Goal: Task Accomplishment & Management: Use online tool/utility

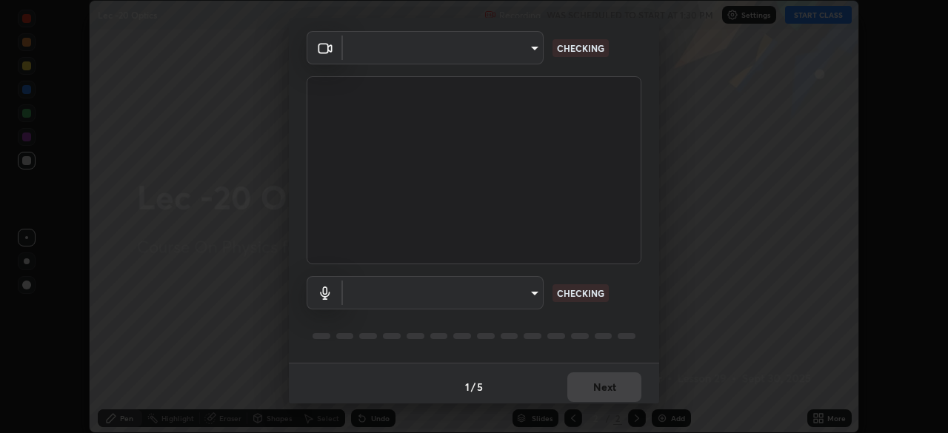
scroll to position [53, 0]
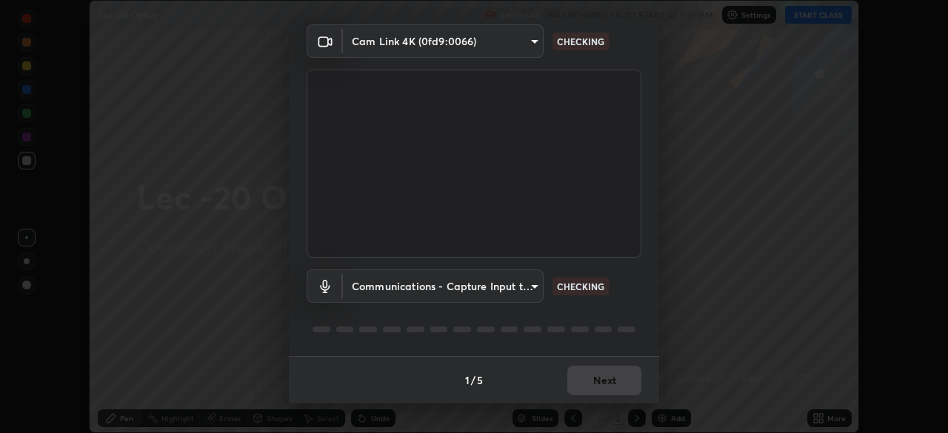
type input "a17bcbb42032d38a161d8b634044fc92f1b5a35c8046609e00d91205918d13dc"
type input "communications"
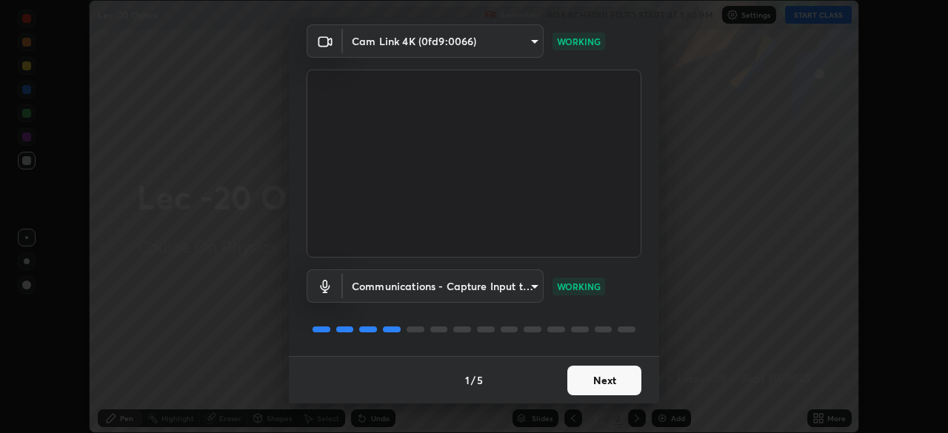
click at [595, 373] on button "Next" at bounding box center [604, 381] width 74 height 30
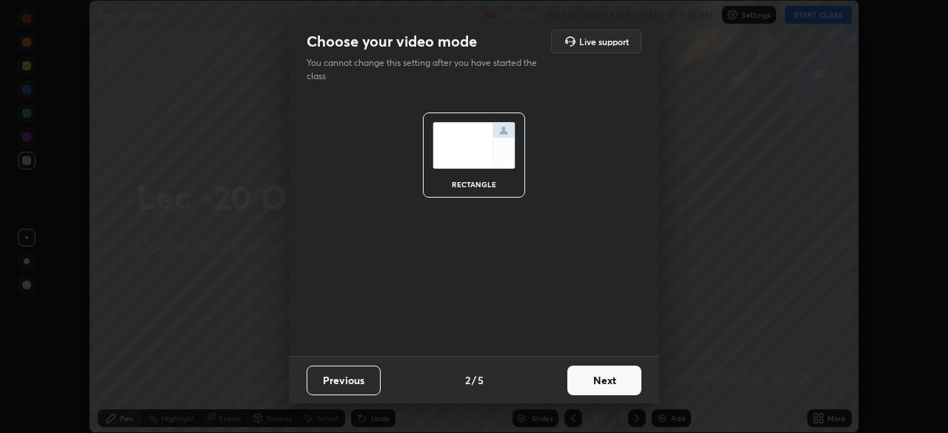
scroll to position [0, 0]
click at [603, 377] on button "Next" at bounding box center [604, 381] width 74 height 30
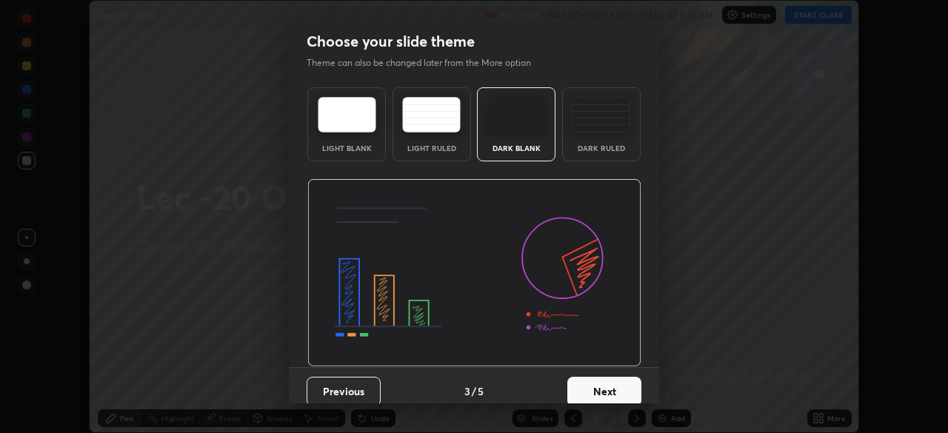
click at [605, 382] on button "Next" at bounding box center [604, 392] width 74 height 30
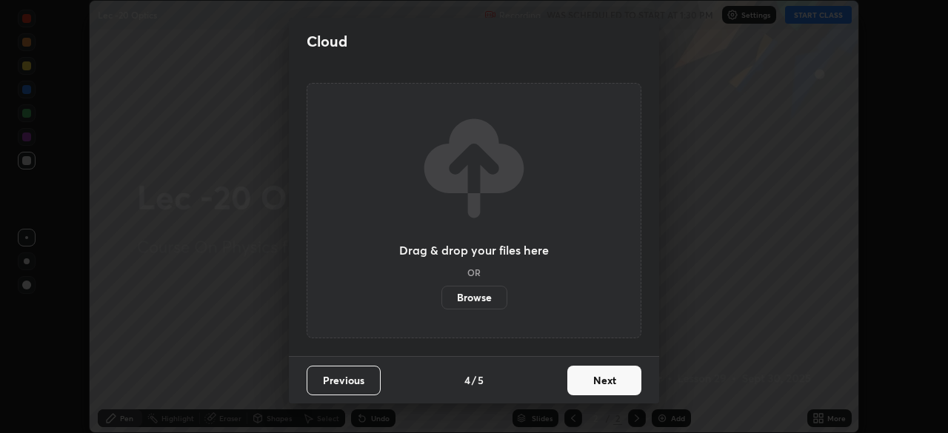
click at [608, 384] on button "Next" at bounding box center [604, 381] width 74 height 30
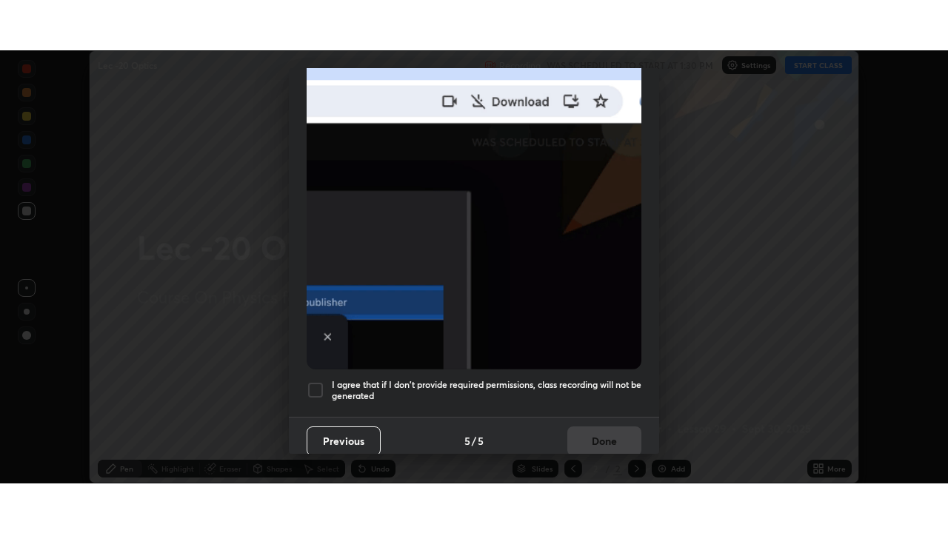
scroll to position [355, 0]
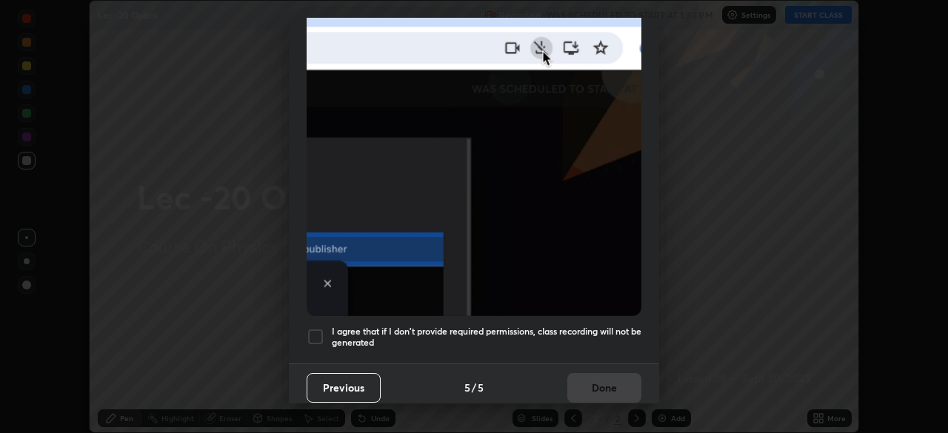
click at [319, 336] on div at bounding box center [316, 337] width 18 height 18
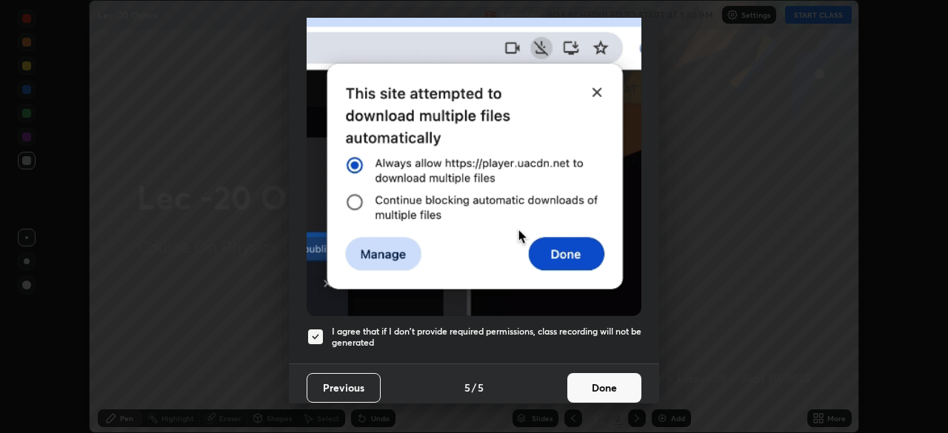
click at [585, 379] on button "Done" at bounding box center [604, 388] width 74 height 30
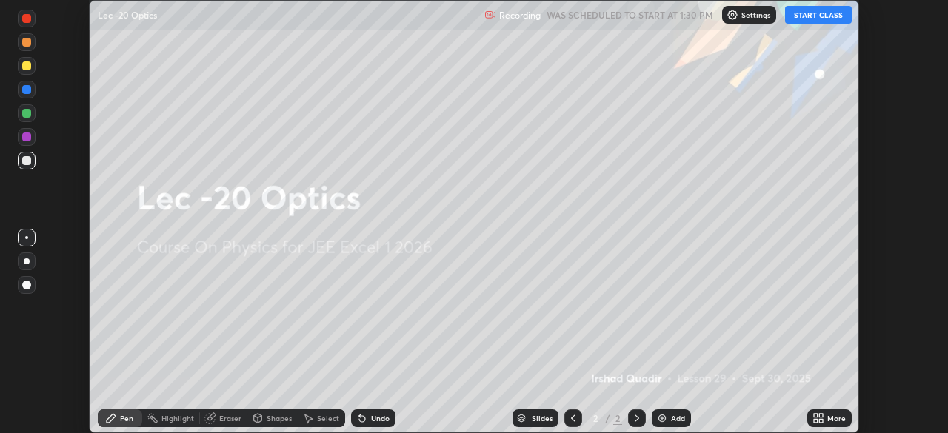
click at [828, 15] on button "START CLASS" at bounding box center [818, 15] width 67 height 18
click at [825, 419] on div "More" at bounding box center [830, 419] width 44 height 18
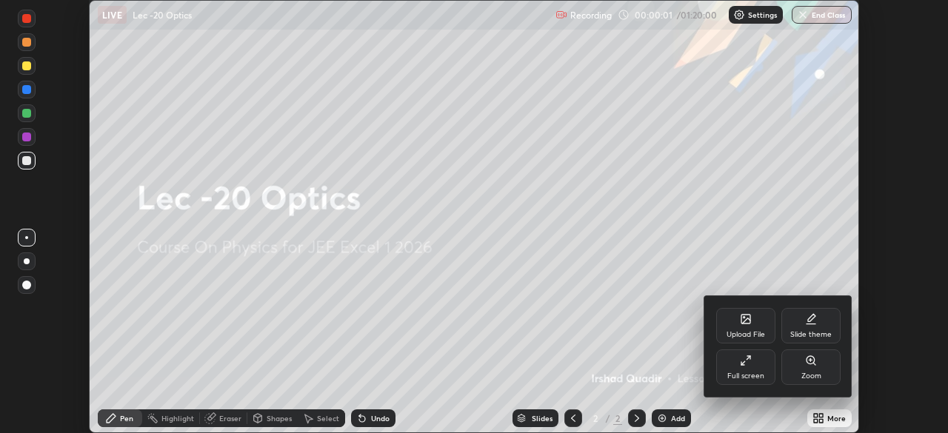
click at [750, 361] on icon at bounding box center [746, 361] width 12 height 12
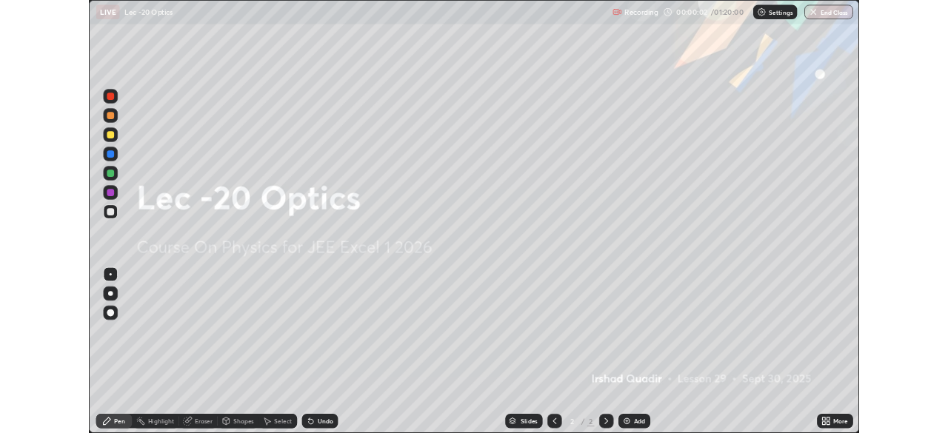
scroll to position [533, 948]
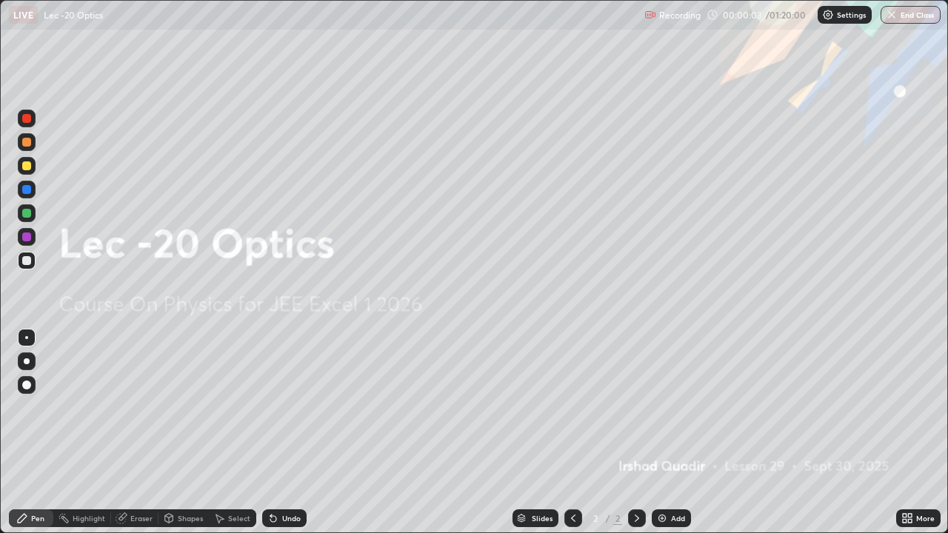
click at [636, 433] on icon at bounding box center [637, 519] width 12 height 12
click at [669, 433] on div "Add" at bounding box center [671, 519] width 39 height 18
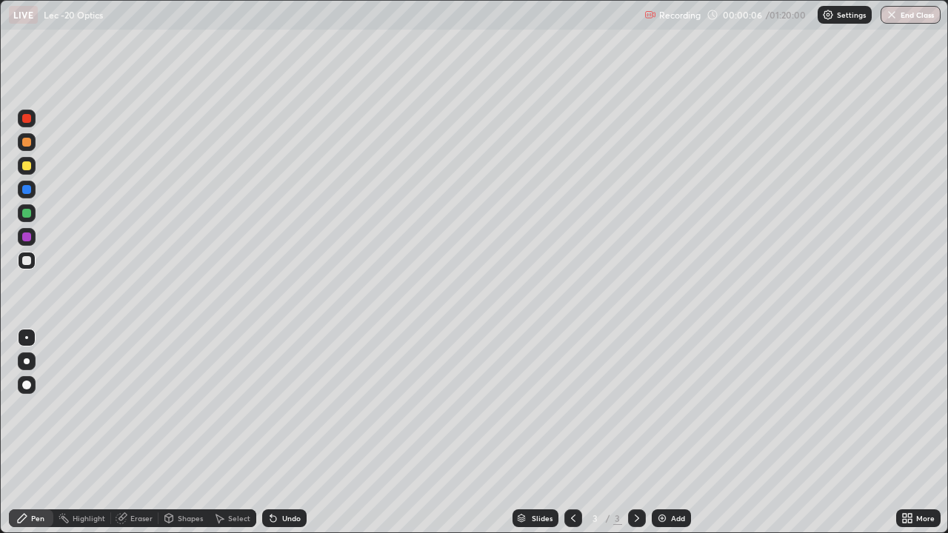
click at [919, 433] on div "More" at bounding box center [918, 519] width 44 height 18
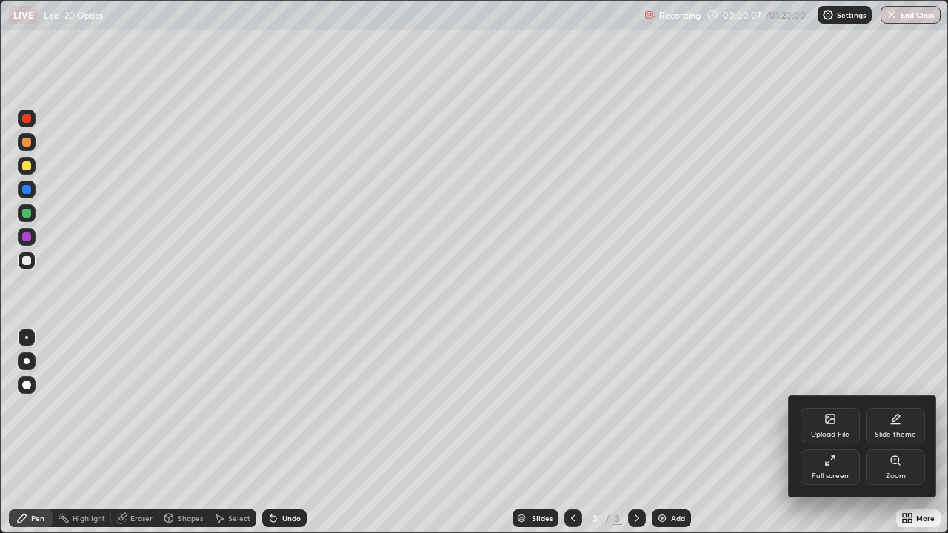
click at [896, 428] on div "Slide theme" at bounding box center [895, 426] width 59 height 36
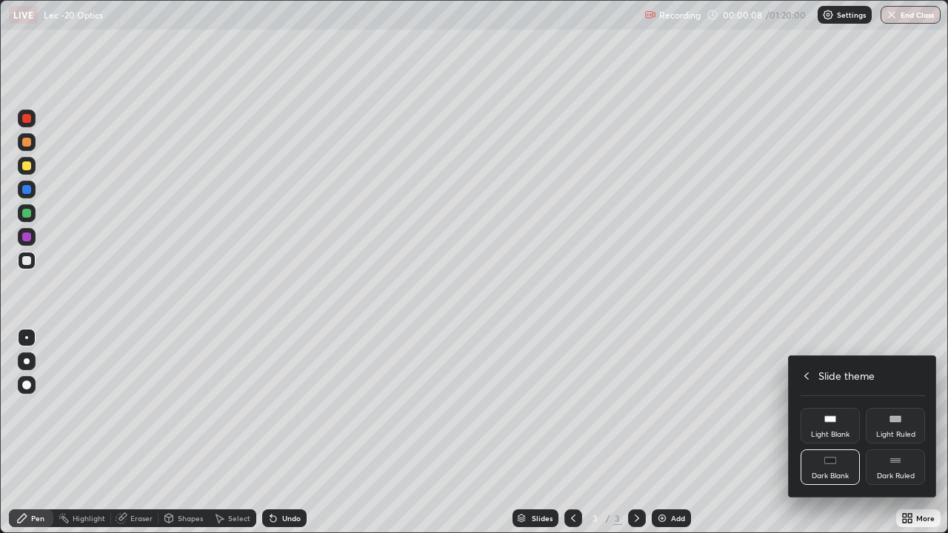
click at [891, 433] on div "Dark Ruled" at bounding box center [895, 468] width 59 height 36
click at [639, 433] on div at bounding box center [474, 266] width 948 height 533
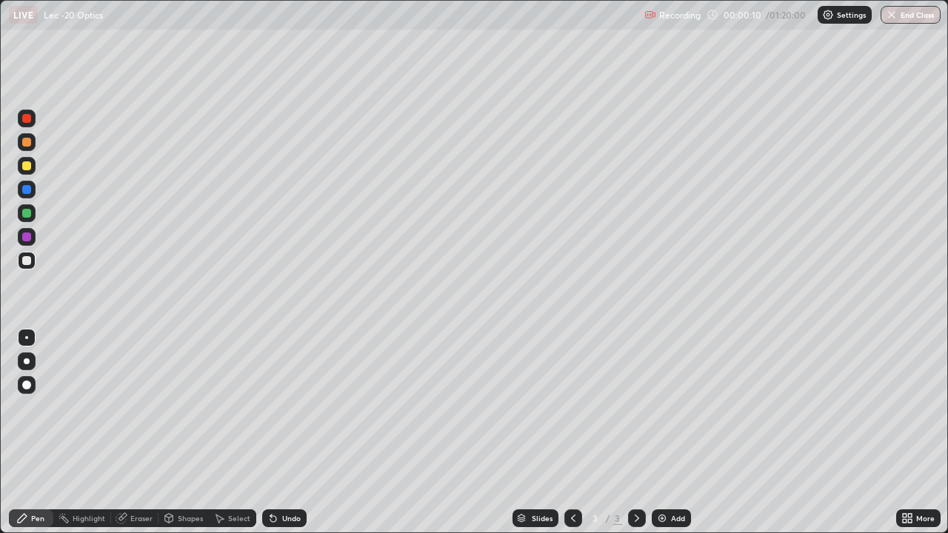
click at [676, 433] on div "Add" at bounding box center [678, 518] width 14 height 7
click at [27, 119] on div at bounding box center [26, 118] width 9 height 9
click at [173, 433] on div "Shapes" at bounding box center [184, 519] width 50 height 18
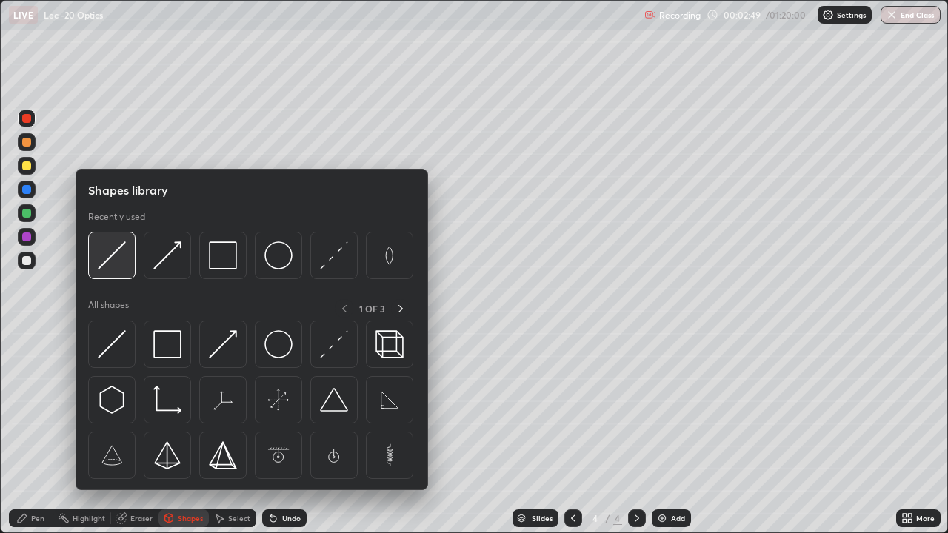
click at [113, 255] on img at bounding box center [112, 256] width 28 height 28
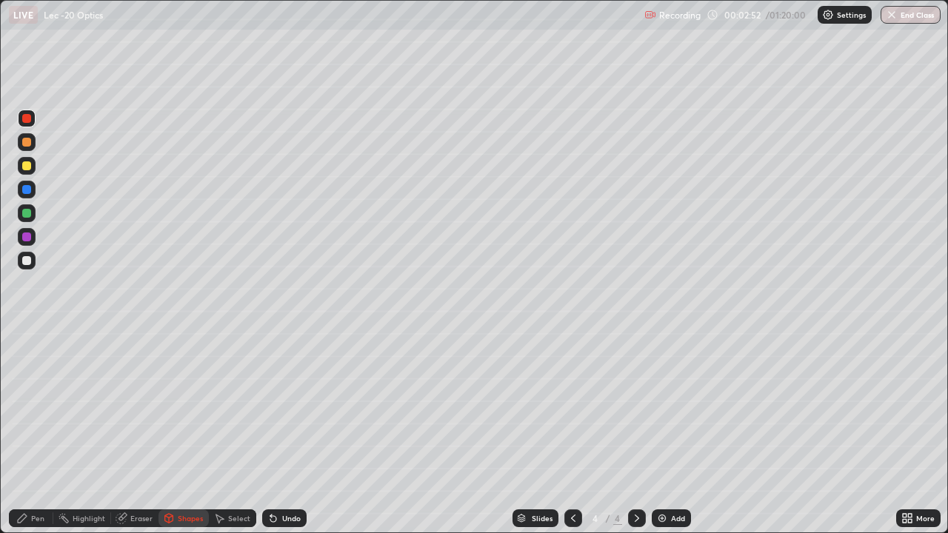
click at [43, 433] on div "Pen" at bounding box center [37, 518] width 13 height 7
click at [32, 213] on div at bounding box center [27, 213] width 18 height 18
click at [27, 164] on div at bounding box center [26, 166] width 9 height 9
click at [30, 217] on div at bounding box center [27, 213] width 18 height 18
click at [184, 433] on div "Shapes" at bounding box center [190, 518] width 25 height 7
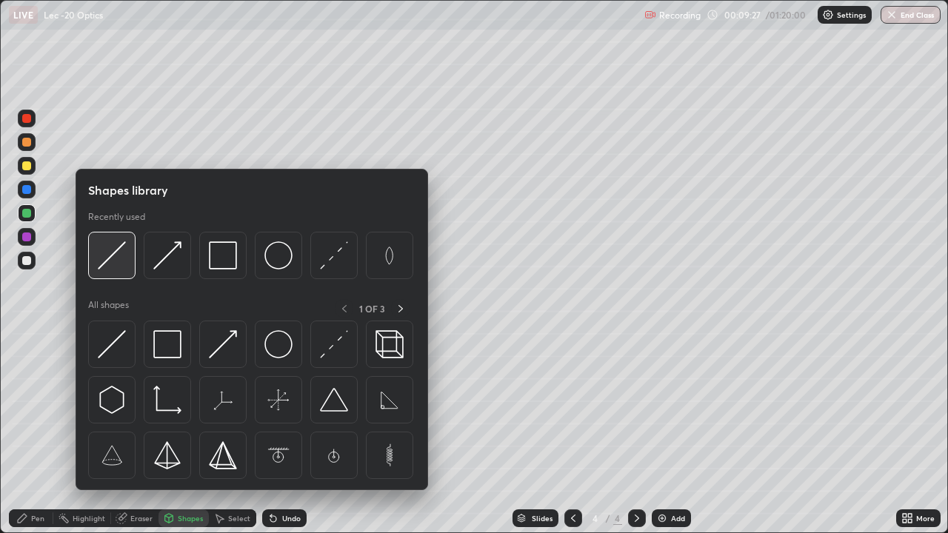
click at [118, 259] on img at bounding box center [112, 256] width 28 height 28
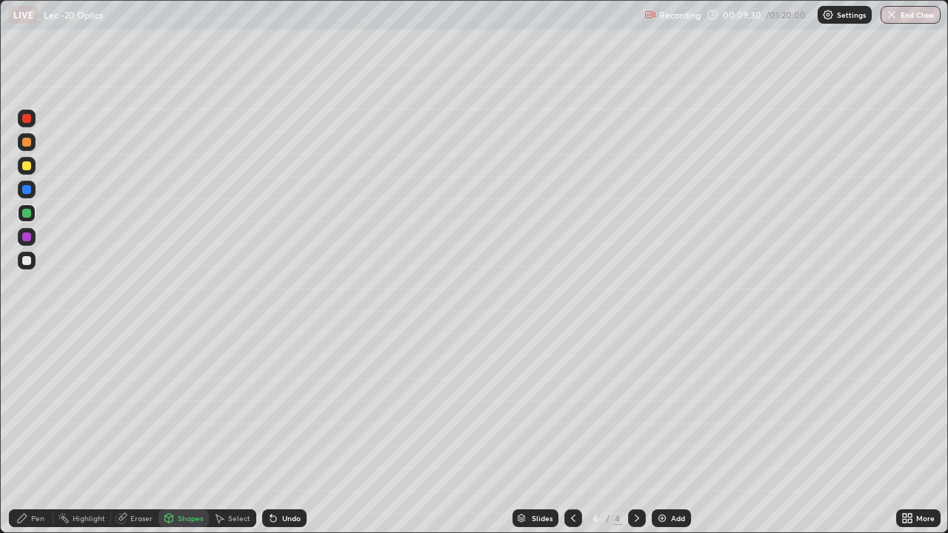
click at [47, 433] on div "Pen" at bounding box center [31, 519] width 44 height 18
click at [29, 260] on div at bounding box center [26, 260] width 9 height 9
click at [27, 142] on div at bounding box center [26, 142] width 9 height 9
click at [665, 433] on img at bounding box center [662, 519] width 12 height 12
click at [28, 214] on div at bounding box center [26, 213] width 9 height 9
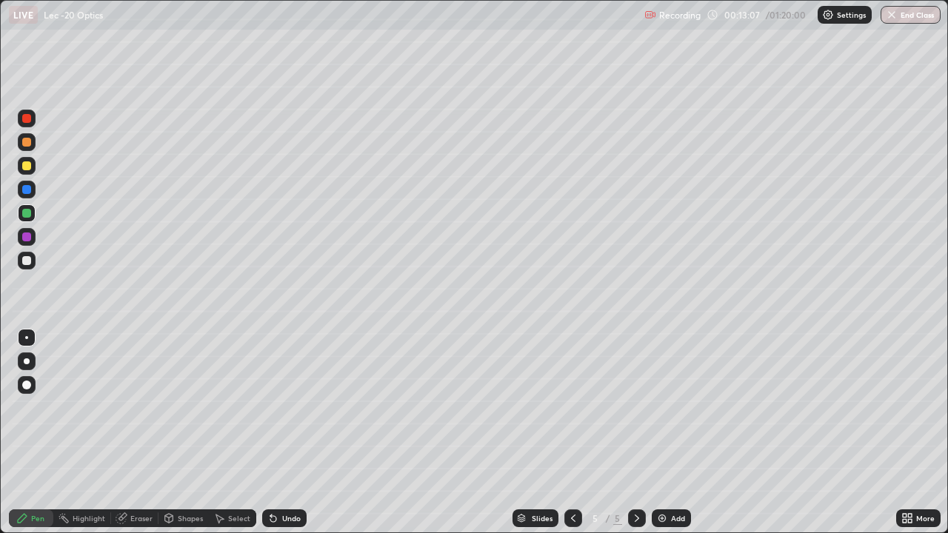
click at [178, 433] on div "Shapes" at bounding box center [190, 518] width 25 height 7
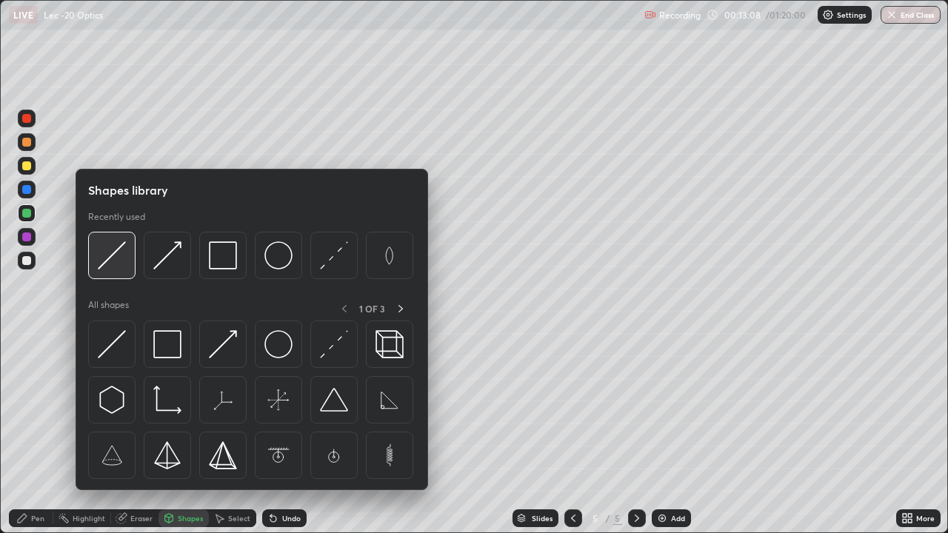
click at [112, 259] on img at bounding box center [112, 256] width 28 height 28
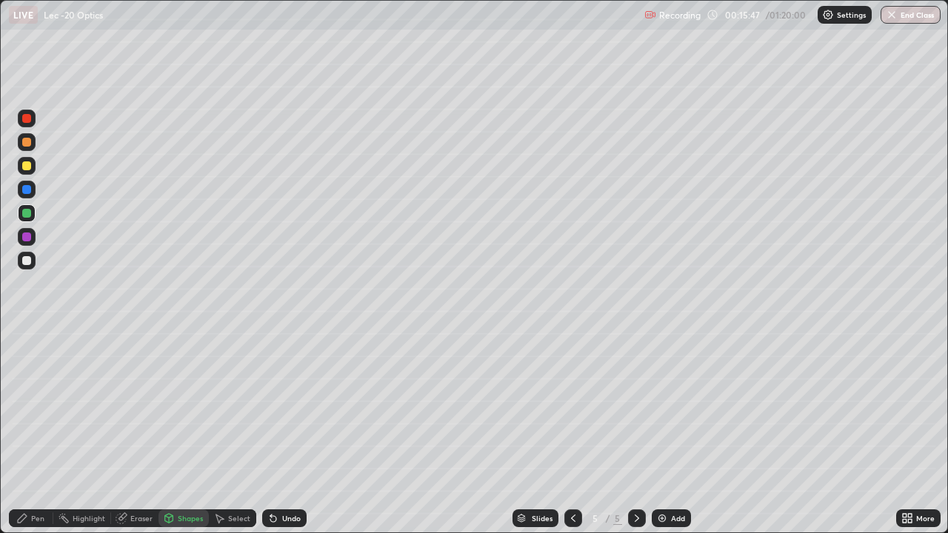
click at [29, 169] on div at bounding box center [26, 166] width 9 height 9
click at [41, 433] on div "Pen" at bounding box center [37, 518] width 13 height 7
click at [22, 264] on div at bounding box center [27, 261] width 18 height 18
click at [194, 433] on div "Shapes" at bounding box center [190, 518] width 25 height 7
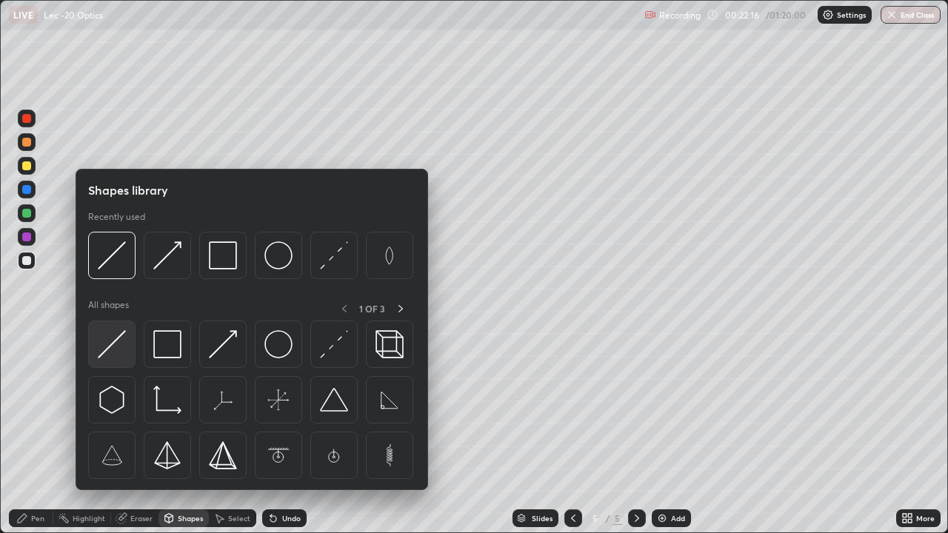
click at [107, 353] on img at bounding box center [112, 344] width 28 height 28
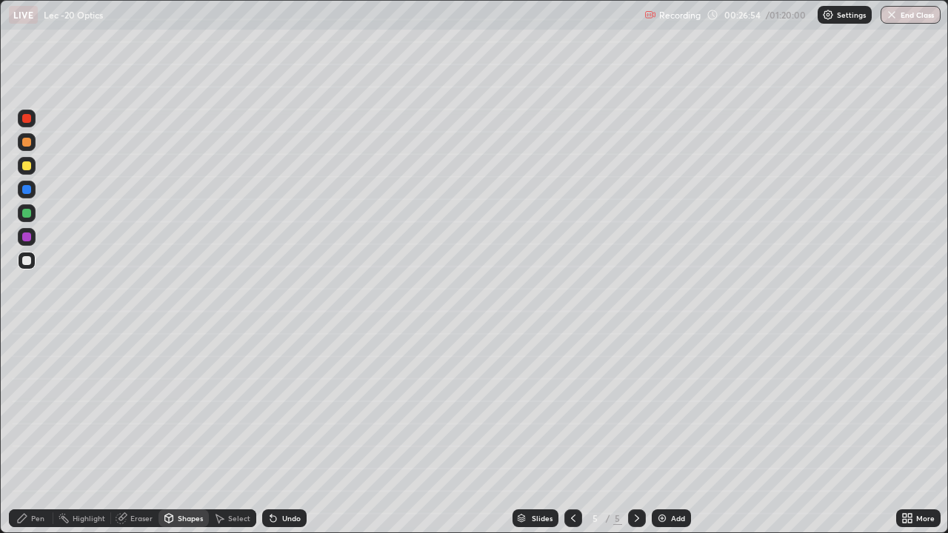
click at [45, 433] on div "Pen" at bounding box center [31, 519] width 44 height 18
click at [184, 433] on div "Shapes" at bounding box center [190, 518] width 25 height 7
click at [141, 433] on div "Eraser" at bounding box center [141, 518] width 22 height 7
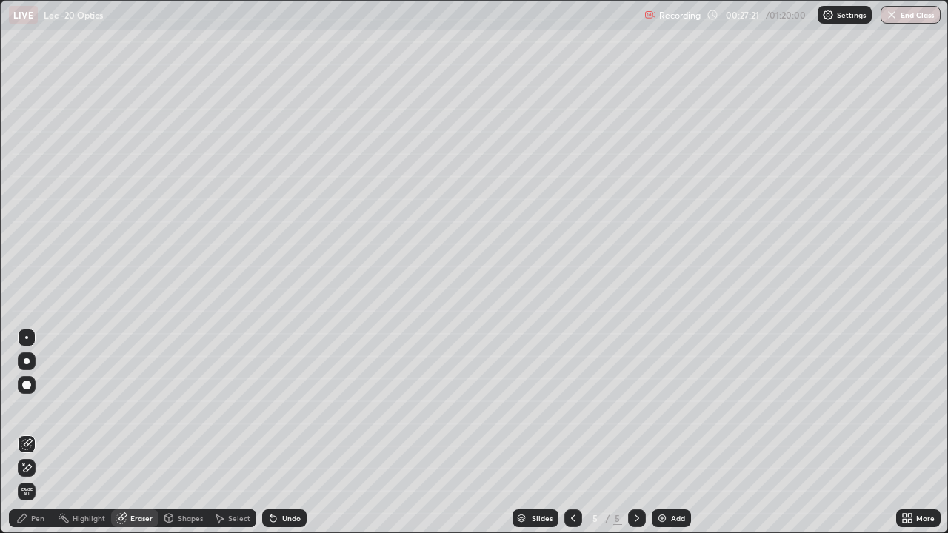
click at [48, 433] on div "Pen" at bounding box center [31, 519] width 44 height 18
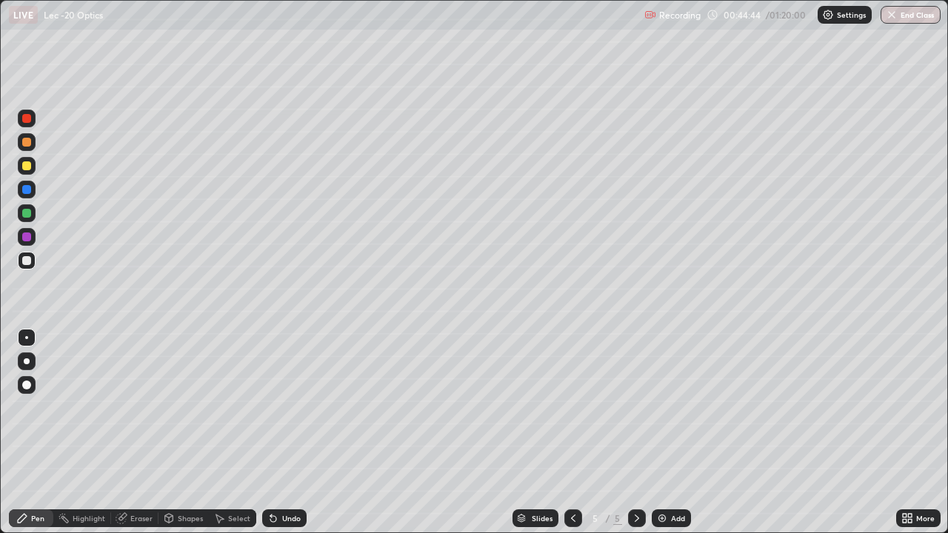
click at [898, 20] on button "End Class" at bounding box center [911, 15] width 60 height 18
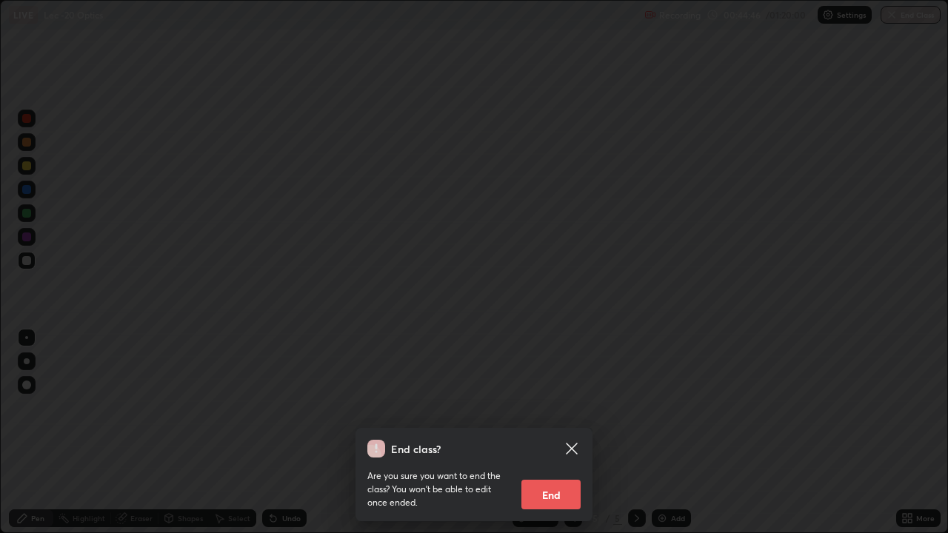
click at [573, 433] on icon at bounding box center [571, 448] width 11 height 11
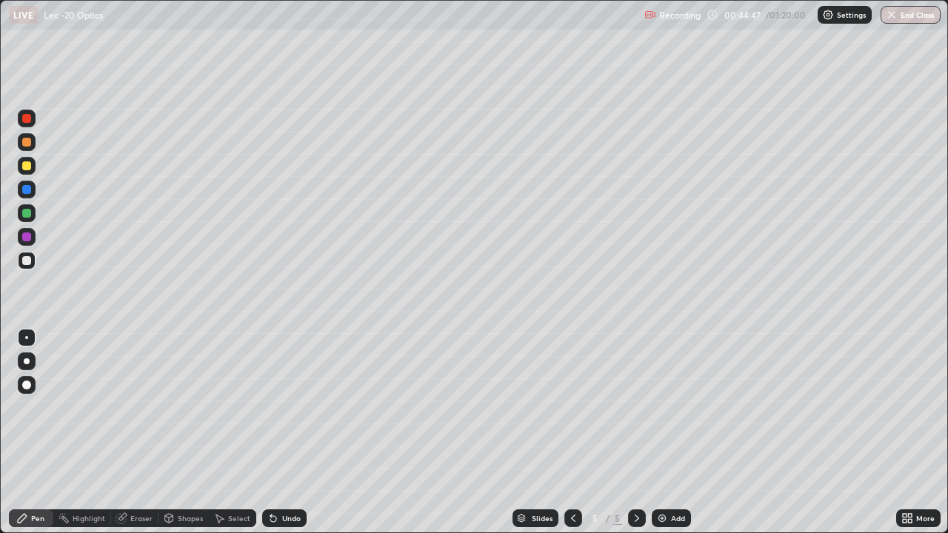
click at [919, 433] on div "More" at bounding box center [925, 518] width 19 height 7
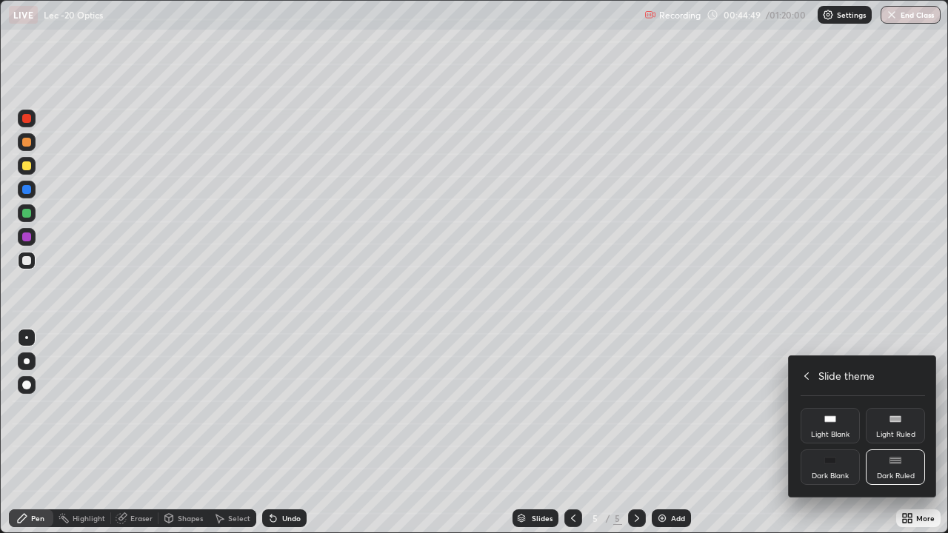
click at [810, 376] on icon at bounding box center [807, 376] width 12 height 12
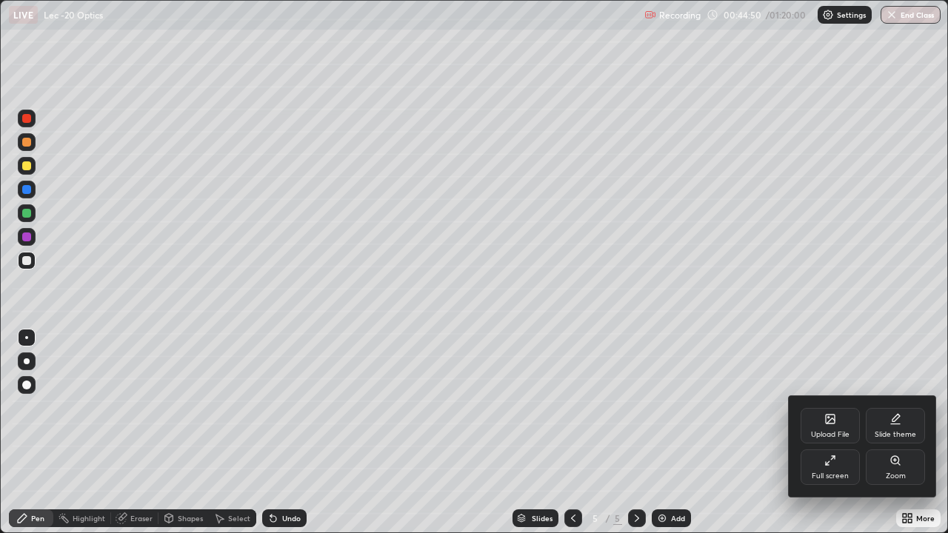
click at [830, 433] on icon at bounding box center [831, 461] width 12 height 12
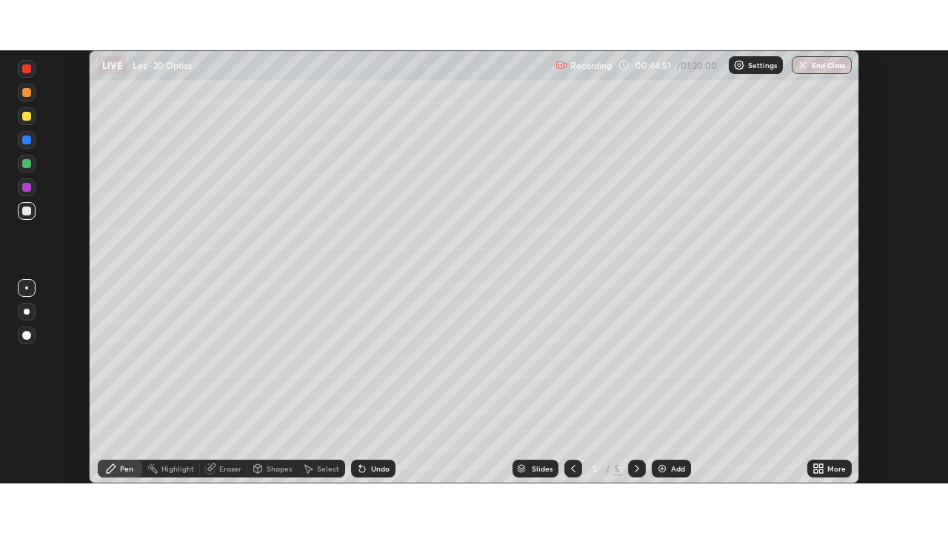
scroll to position [73649, 73134]
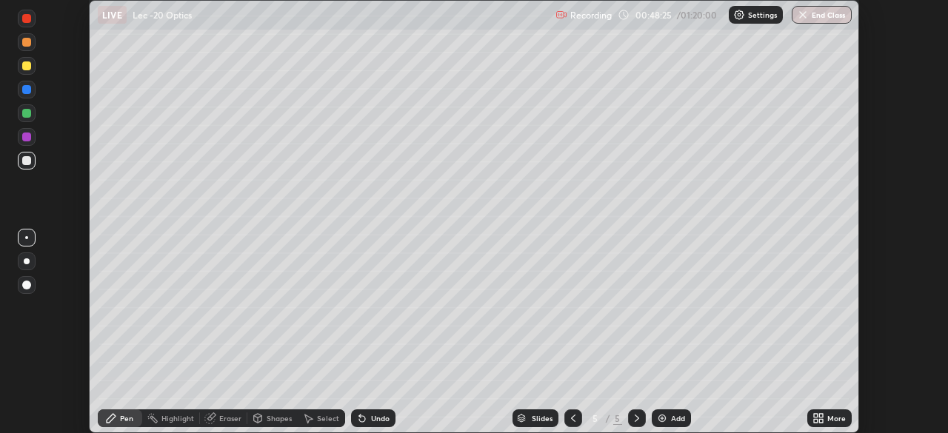
click at [674, 424] on div "Add" at bounding box center [671, 419] width 39 height 18
click at [831, 420] on div "More" at bounding box center [837, 418] width 19 height 7
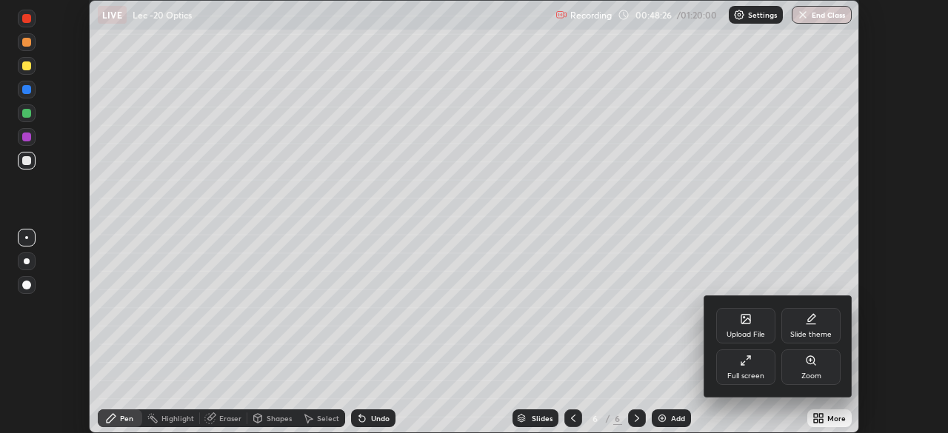
click at [799, 210] on div at bounding box center [474, 216] width 948 height 433
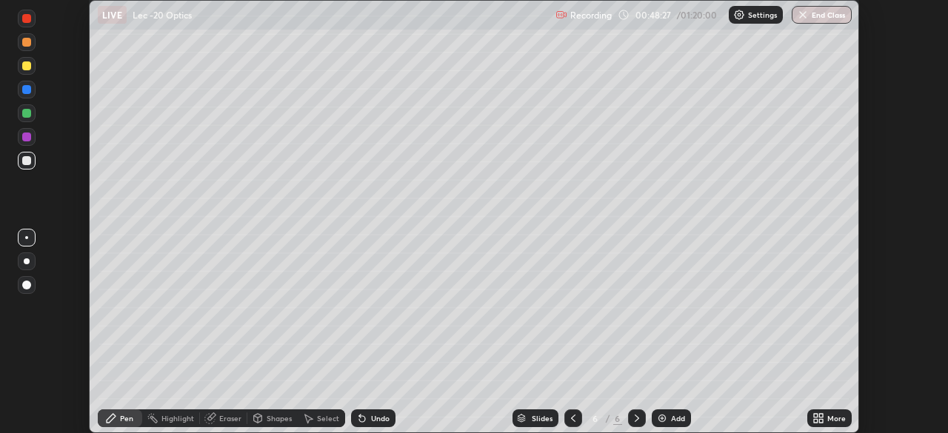
click at [822, 424] on icon at bounding box center [819, 419] width 12 height 12
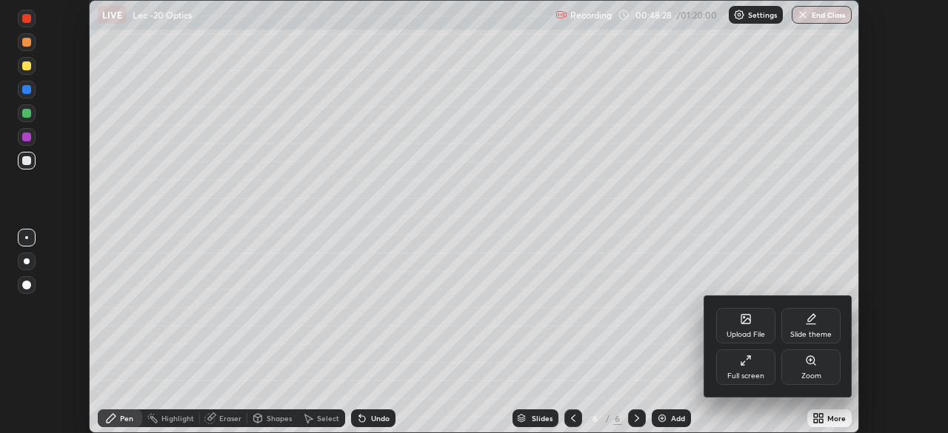
click at [748, 362] on icon at bounding box center [746, 361] width 12 height 12
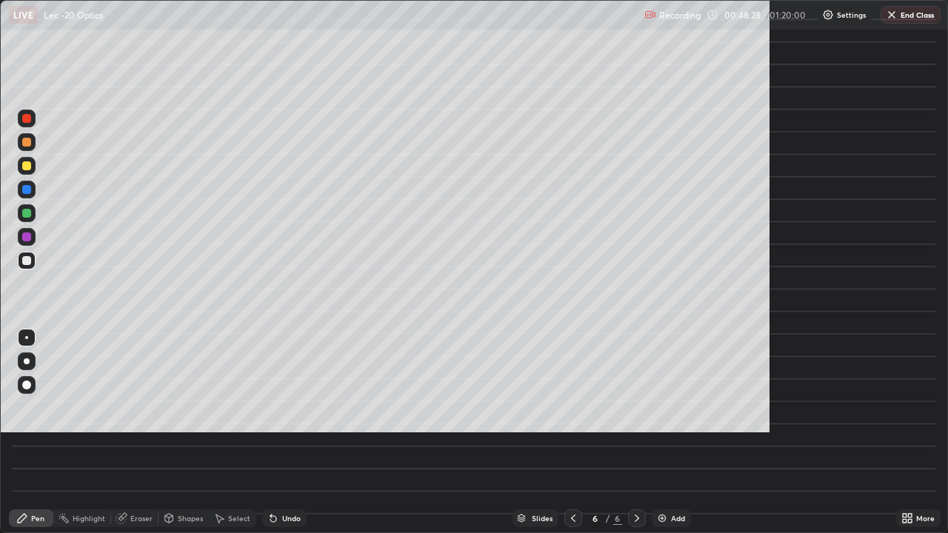
scroll to position [533, 948]
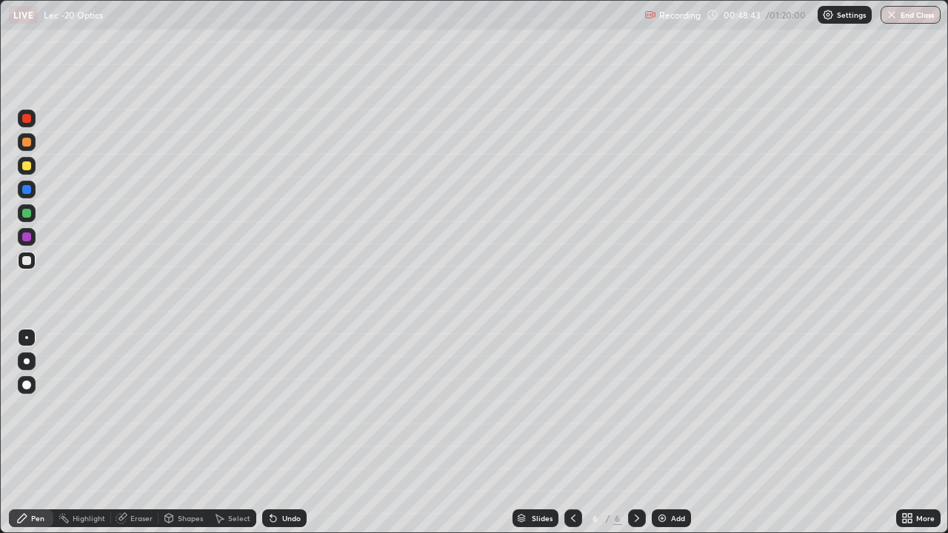
click at [285, 433] on div "Undo" at bounding box center [291, 518] width 19 height 7
click at [193, 433] on div "Shapes" at bounding box center [190, 518] width 25 height 7
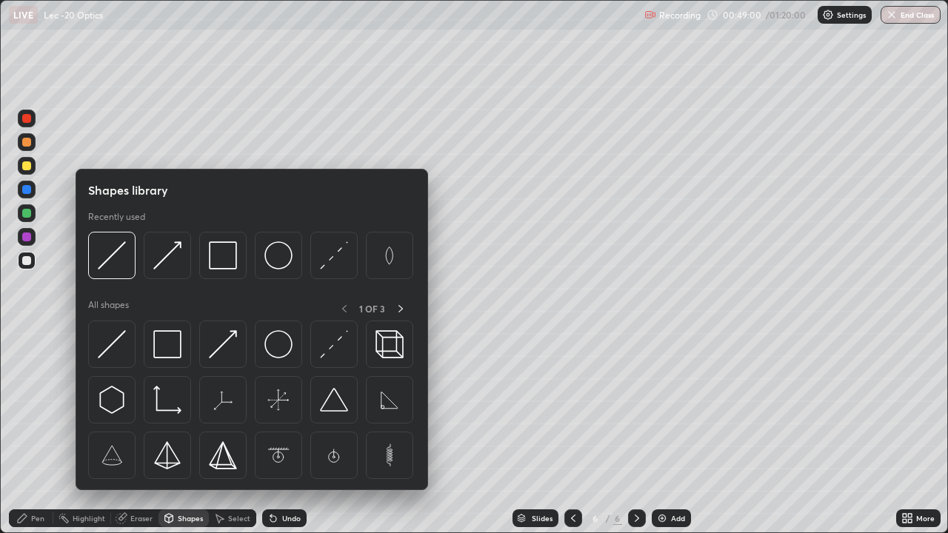
click at [139, 433] on div "Eraser" at bounding box center [141, 518] width 22 height 7
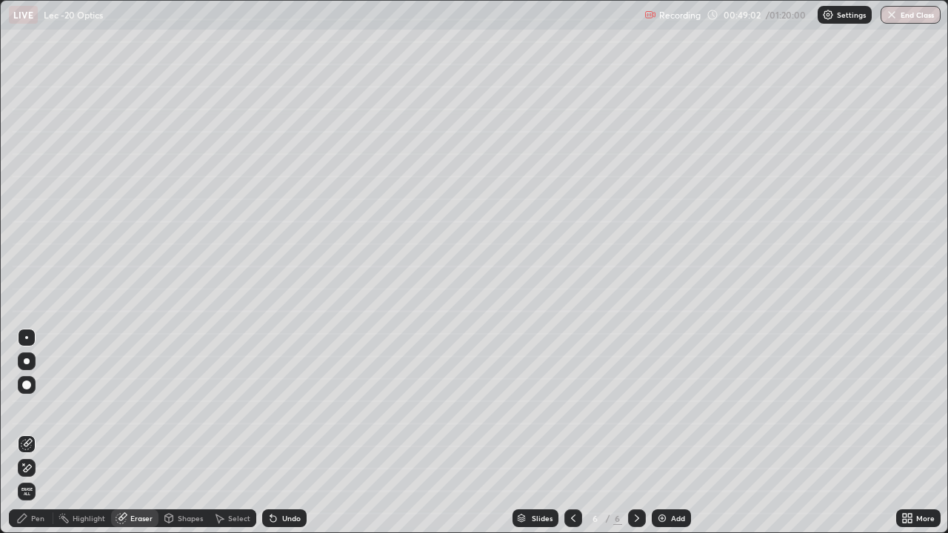
click at [44, 433] on div "Pen" at bounding box center [31, 519] width 44 height 18
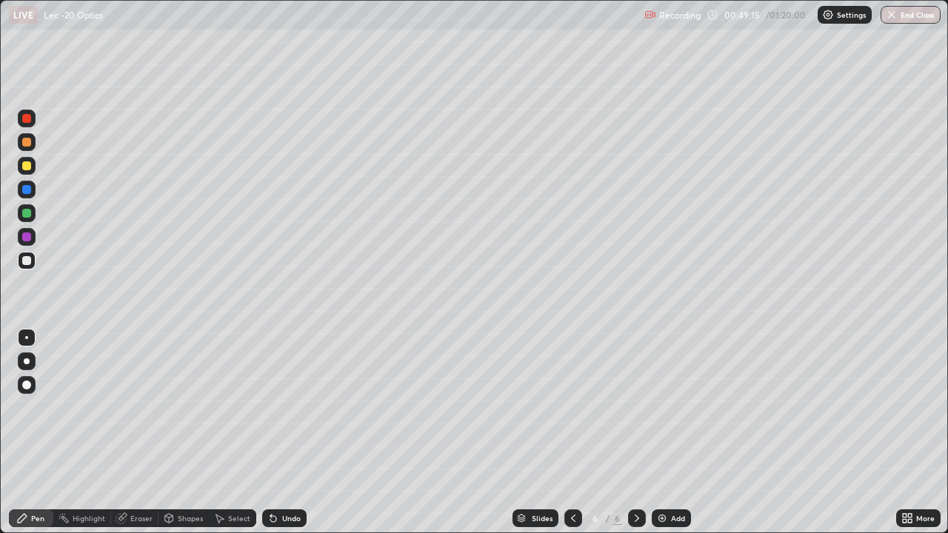
click at [296, 433] on div "Undo" at bounding box center [284, 519] width 44 height 18
click at [289, 433] on div "Undo" at bounding box center [291, 518] width 19 height 7
click at [291, 433] on div "Undo" at bounding box center [291, 518] width 19 height 7
click at [293, 433] on div "Undo" at bounding box center [284, 519] width 44 height 18
click at [296, 433] on div "Undo" at bounding box center [284, 519] width 44 height 18
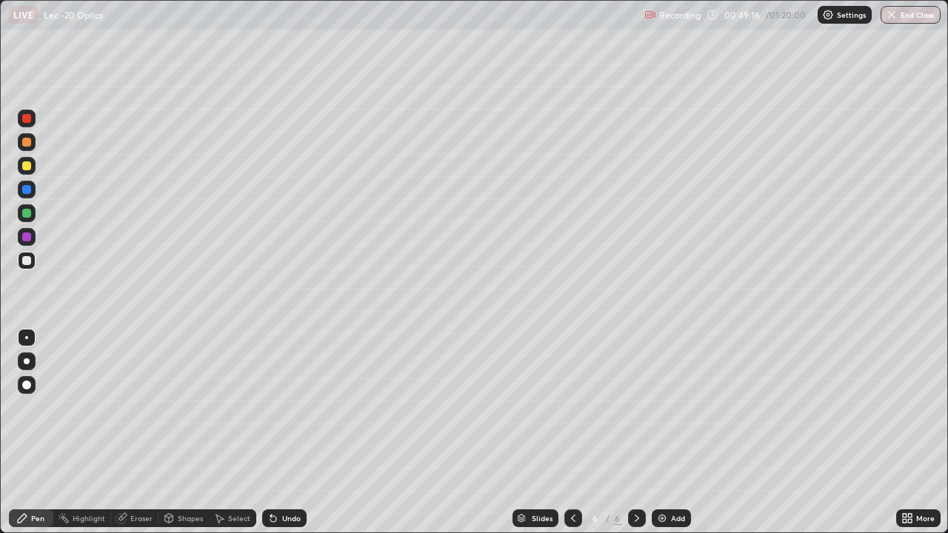
click at [296, 433] on div "Undo" at bounding box center [284, 519] width 44 height 18
click at [294, 433] on div "Undo" at bounding box center [284, 519] width 44 height 18
click at [286, 433] on div "Undo" at bounding box center [291, 518] width 19 height 7
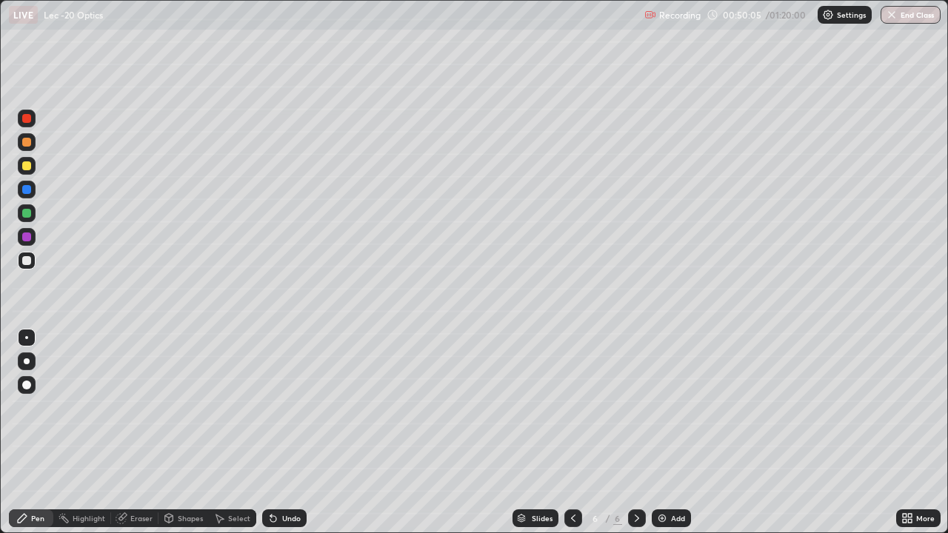
click at [287, 433] on div "Undo" at bounding box center [291, 518] width 19 height 7
click at [288, 433] on div "Undo" at bounding box center [291, 518] width 19 height 7
click at [290, 433] on div "Undo" at bounding box center [291, 518] width 19 height 7
click at [289, 433] on div "Undo" at bounding box center [291, 518] width 19 height 7
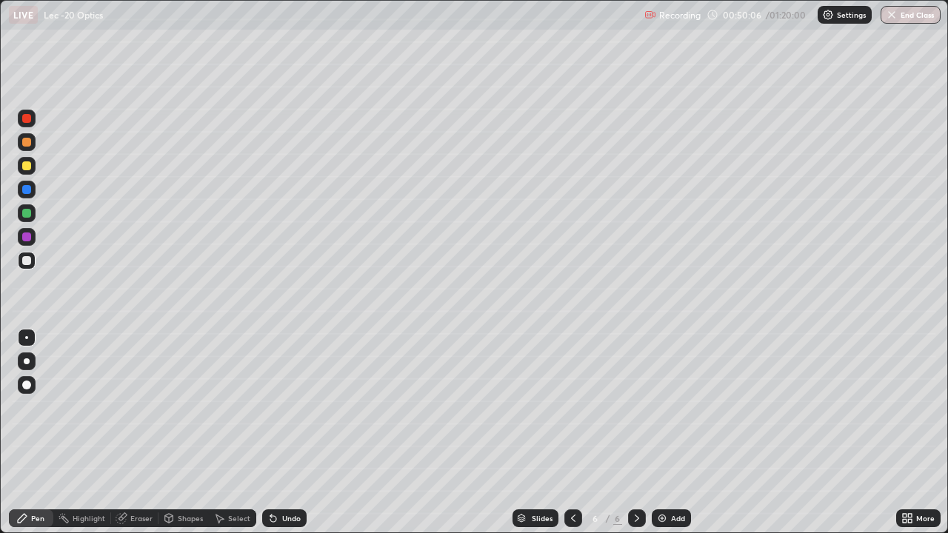
click at [288, 433] on div "Undo" at bounding box center [291, 518] width 19 height 7
click at [289, 433] on div "Undo" at bounding box center [291, 518] width 19 height 7
click at [291, 433] on div "Undo" at bounding box center [291, 518] width 19 height 7
click at [290, 433] on div "Undo" at bounding box center [291, 518] width 19 height 7
click at [289, 433] on div "Undo" at bounding box center [291, 518] width 19 height 7
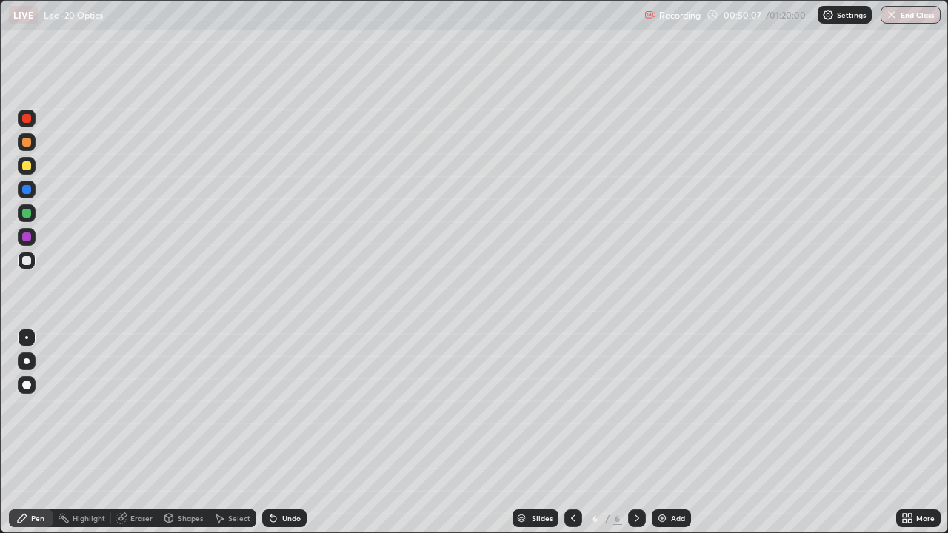
click at [288, 433] on div "Undo" at bounding box center [291, 518] width 19 height 7
click at [287, 433] on div "Undo" at bounding box center [291, 518] width 19 height 7
click at [288, 433] on div "Undo" at bounding box center [291, 518] width 19 height 7
click at [289, 433] on div "Undo" at bounding box center [291, 518] width 19 height 7
click at [288, 433] on div "Undo" at bounding box center [291, 518] width 19 height 7
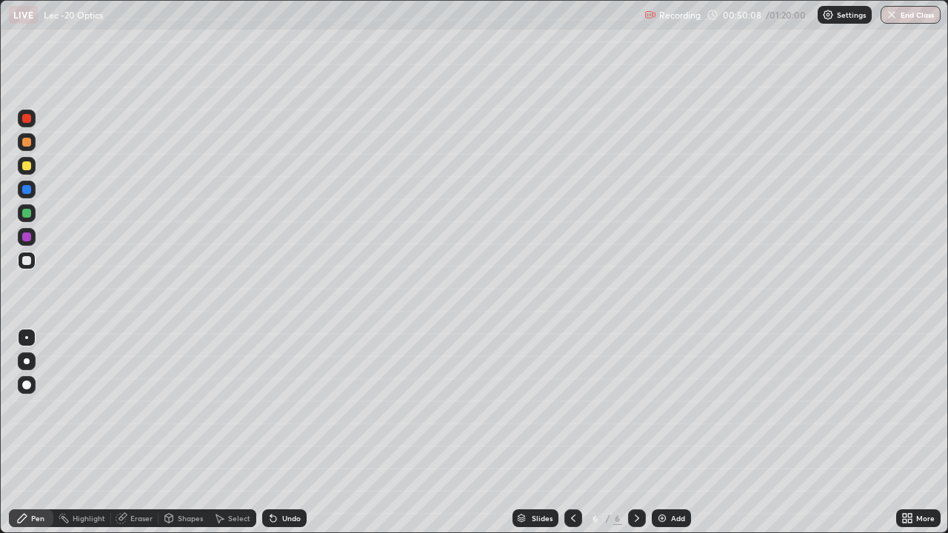
click at [151, 433] on div "Eraser" at bounding box center [141, 518] width 22 height 7
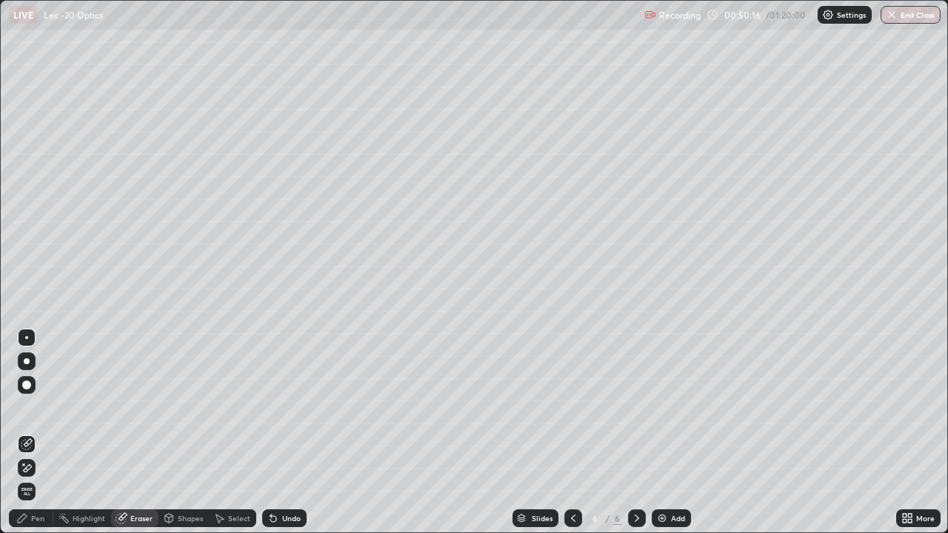
click at [186, 433] on div "Shapes" at bounding box center [190, 518] width 25 height 7
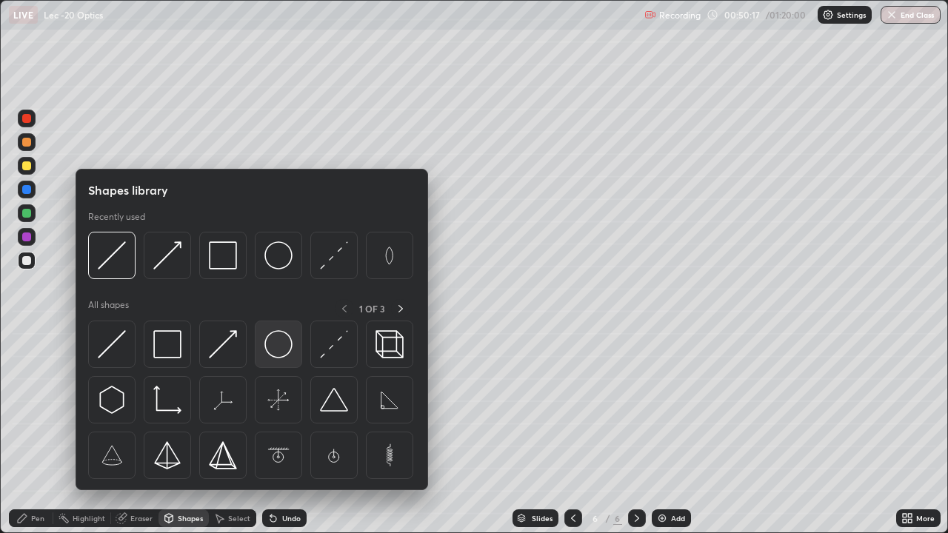
click at [273, 336] on img at bounding box center [278, 344] width 28 height 28
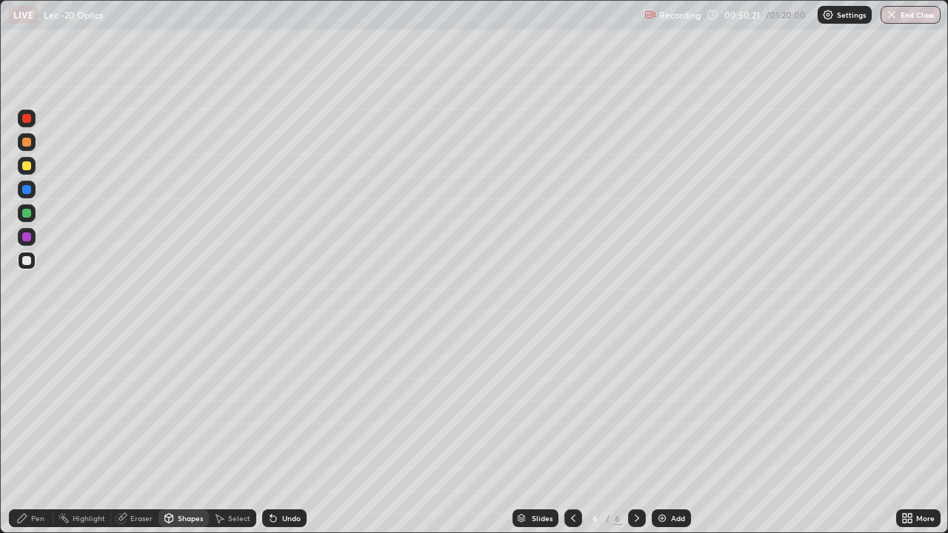
click at [44, 433] on div "Pen" at bounding box center [37, 518] width 13 height 7
click at [284, 433] on div "Undo" at bounding box center [291, 518] width 19 height 7
click at [287, 433] on div "Undo" at bounding box center [291, 518] width 19 height 7
click at [239, 433] on div "Select" at bounding box center [239, 518] width 22 height 7
click at [291, 433] on div "Undo" at bounding box center [291, 518] width 19 height 7
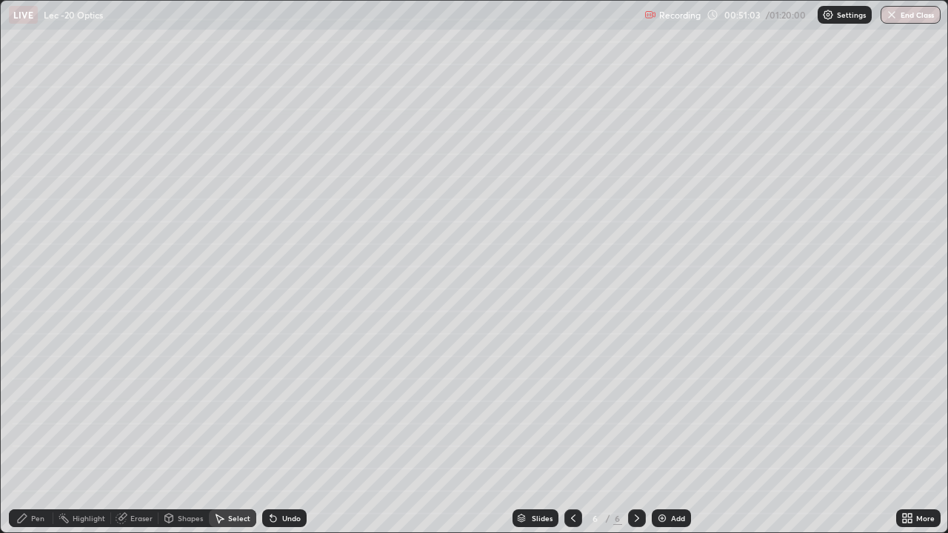
click at [286, 433] on div "Undo" at bounding box center [284, 519] width 44 height 18
click at [39, 433] on div "Pen" at bounding box center [31, 519] width 44 height 18
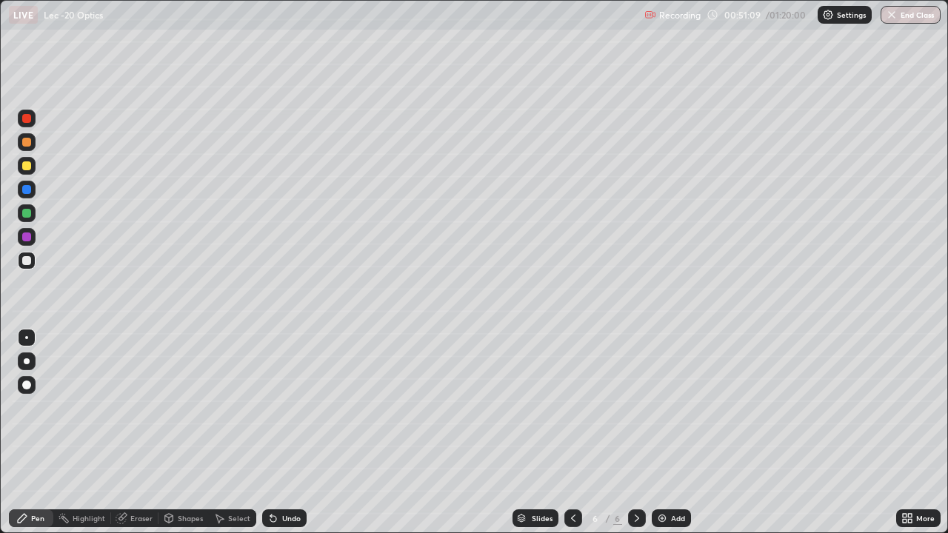
click at [291, 433] on div "Undo" at bounding box center [291, 518] width 19 height 7
click at [140, 433] on div "Eraser" at bounding box center [134, 519] width 47 height 18
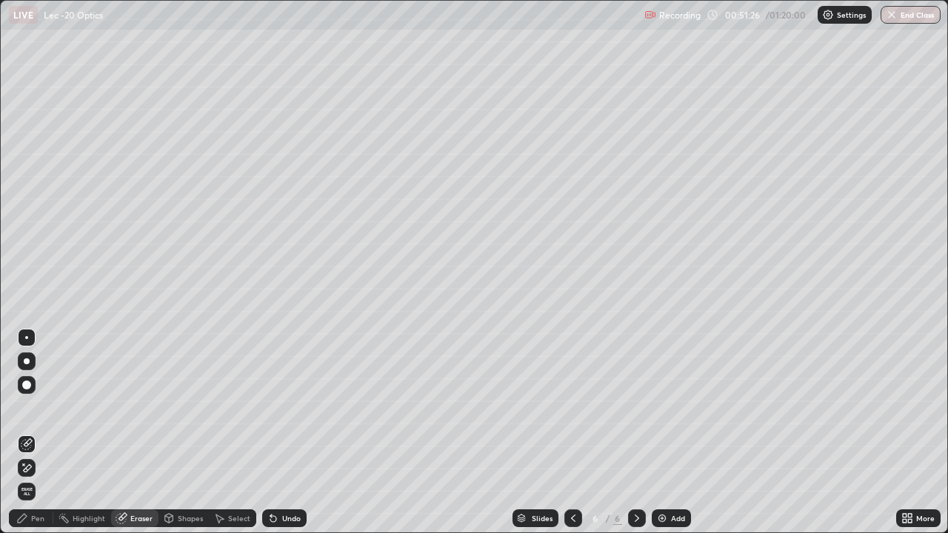
click at [45, 433] on div "Pen" at bounding box center [31, 519] width 44 height 18
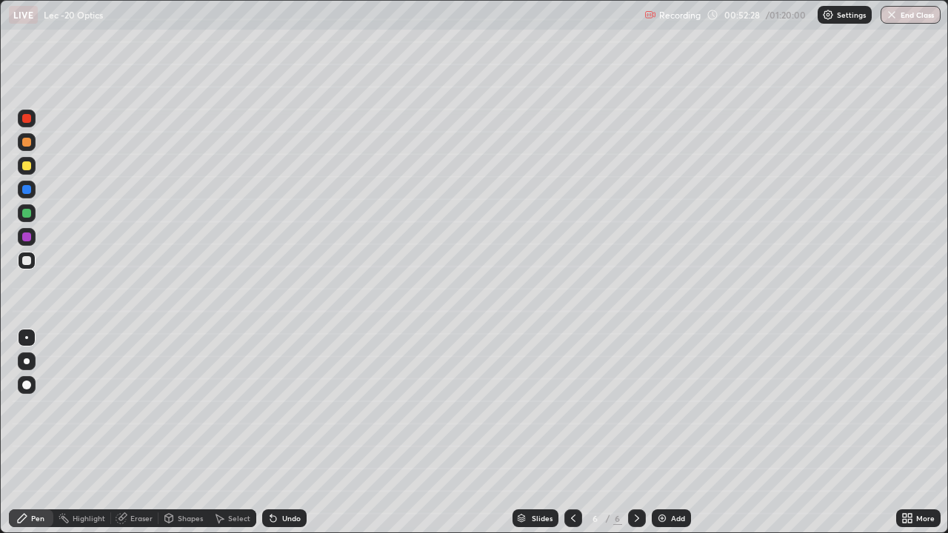
click at [43, 433] on div "Pen" at bounding box center [37, 518] width 13 height 7
click at [27, 215] on div at bounding box center [26, 213] width 9 height 9
click at [682, 433] on div "Add" at bounding box center [678, 518] width 14 height 7
click at [136, 433] on div "Eraser" at bounding box center [141, 518] width 22 height 7
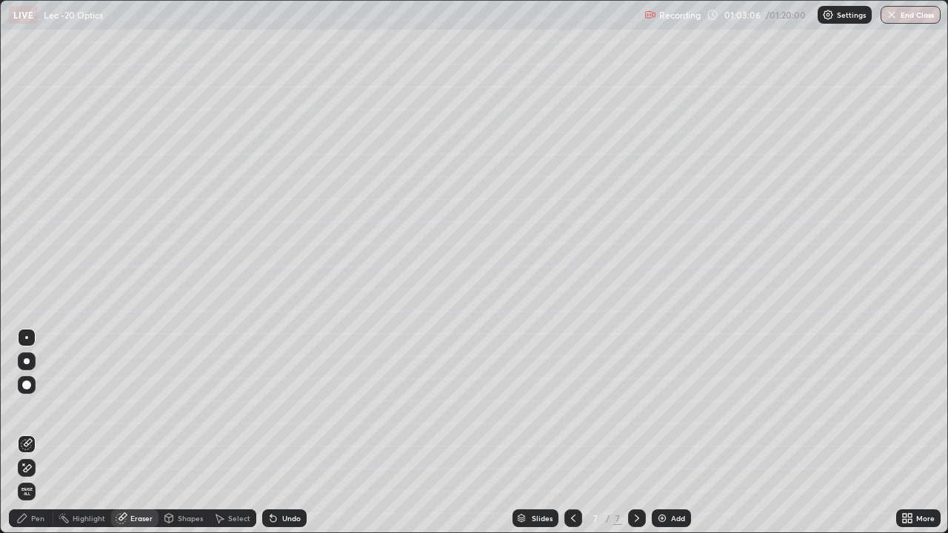
click at [43, 433] on div "Pen" at bounding box center [37, 518] width 13 height 7
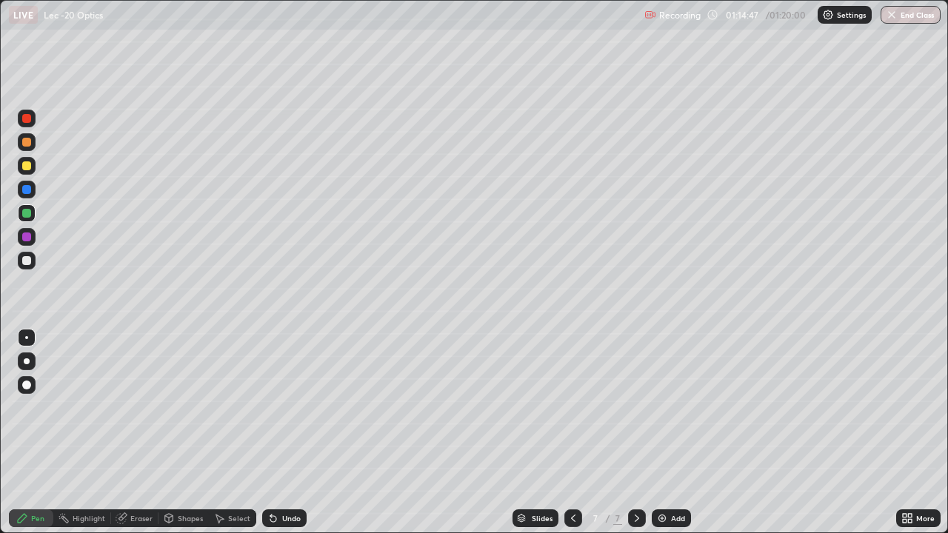
click at [908, 22] on button "End Class" at bounding box center [911, 15] width 60 height 18
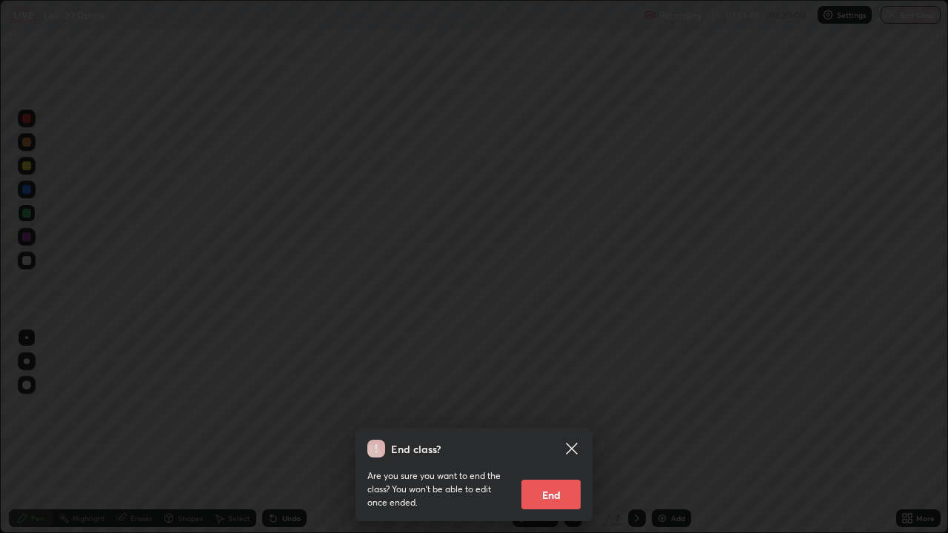
click at [551, 433] on button "End" at bounding box center [551, 495] width 59 height 30
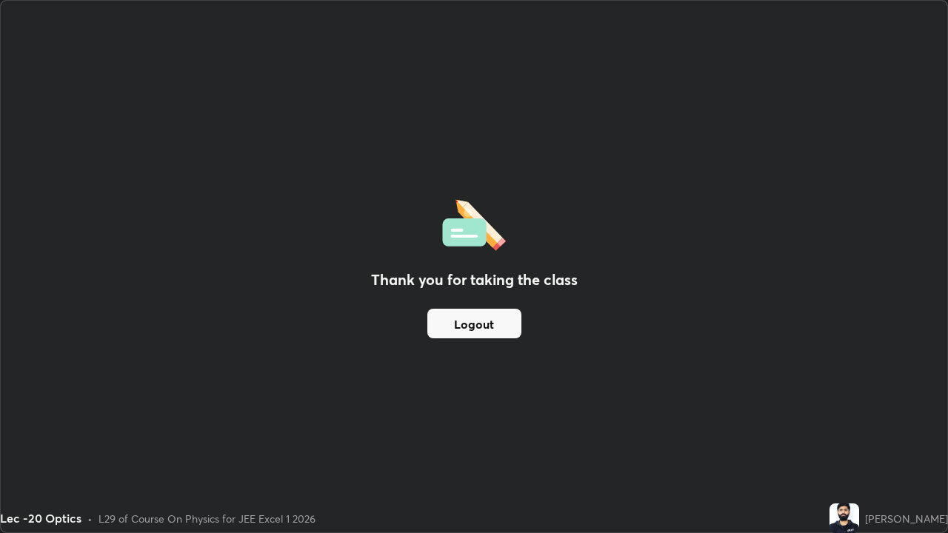
click at [513, 324] on button "Logout" at bounding box center [474, 324] width 94 height 30
